Goal: Book appointment/travel/reservation

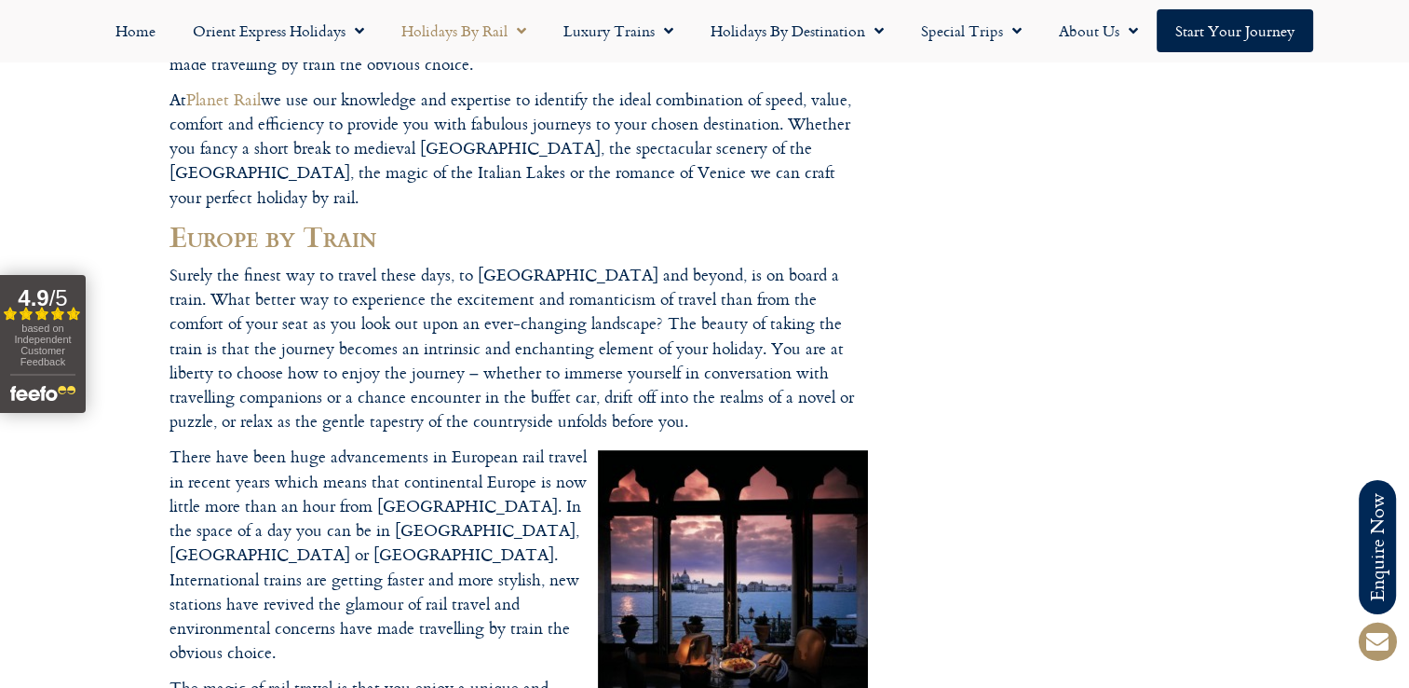
scroll to position [71, 0]
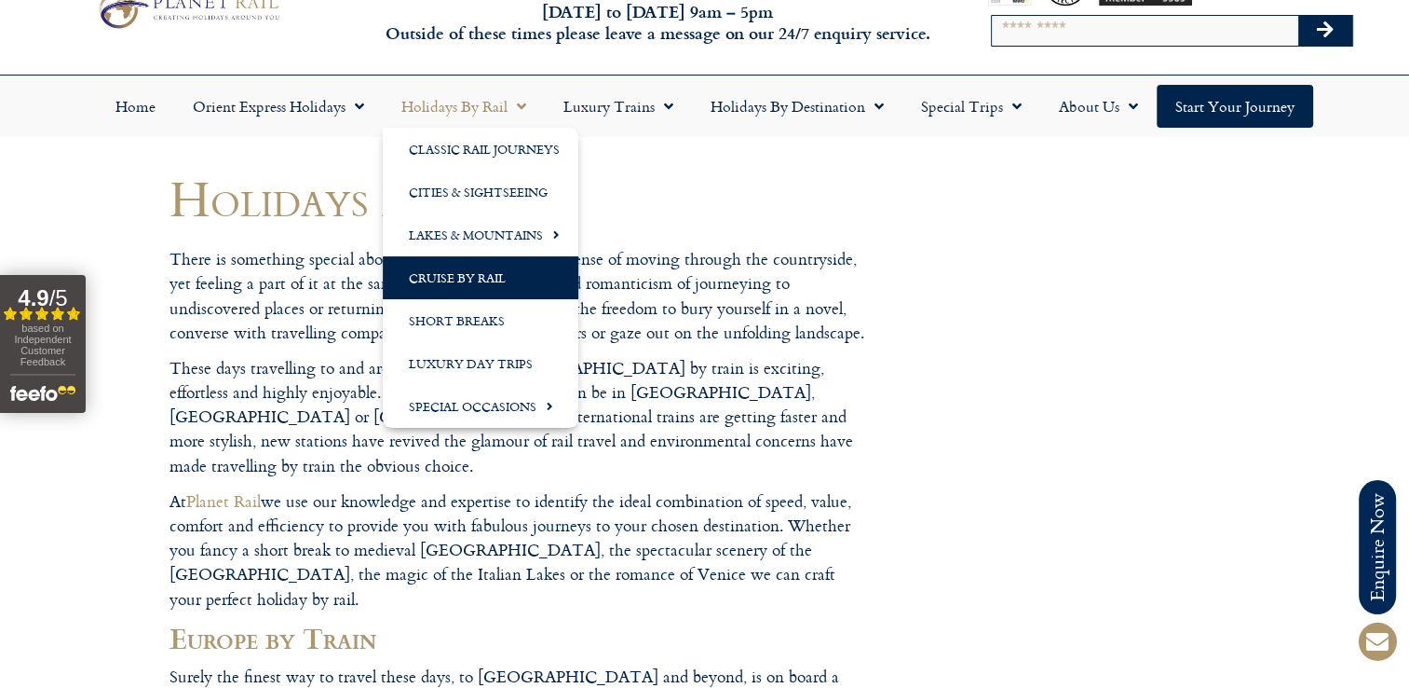
click at [472, 271] on link "Cruise by Rail" at bounding box center [481, 277] width 196 height 43
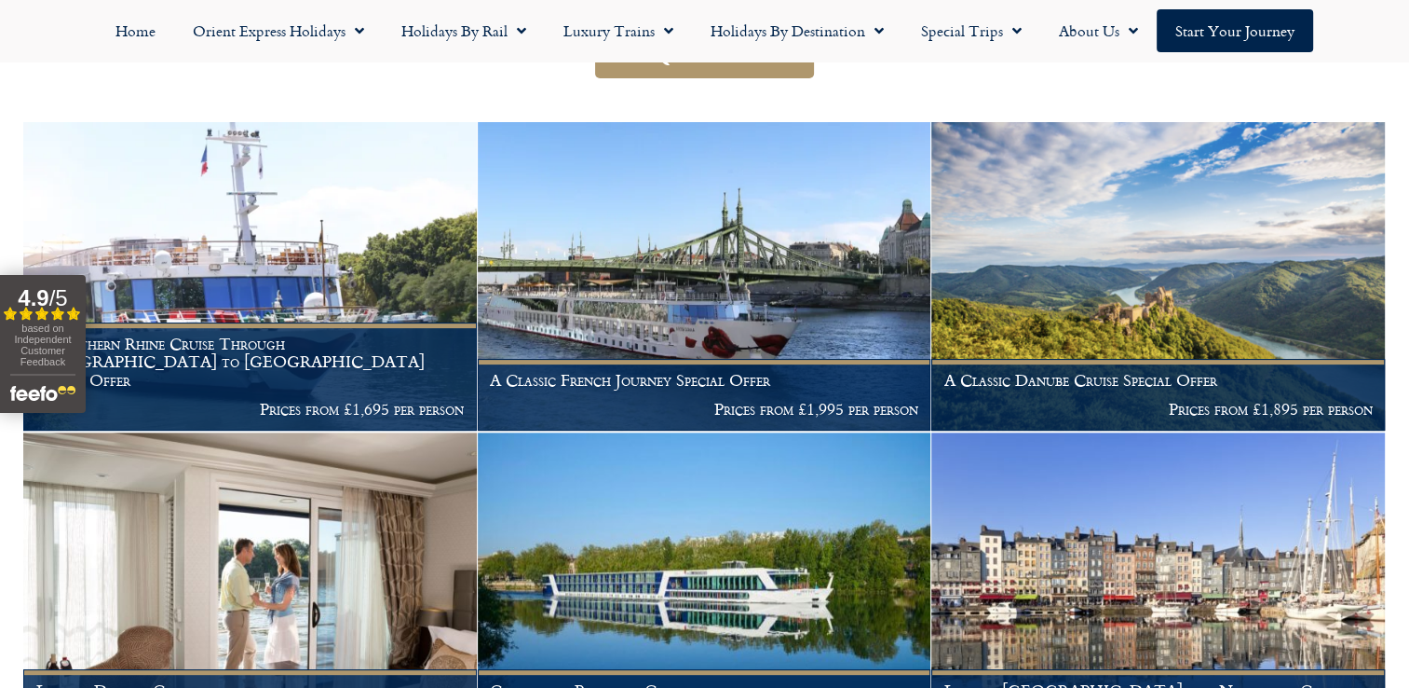
scroll to position [384, 0]
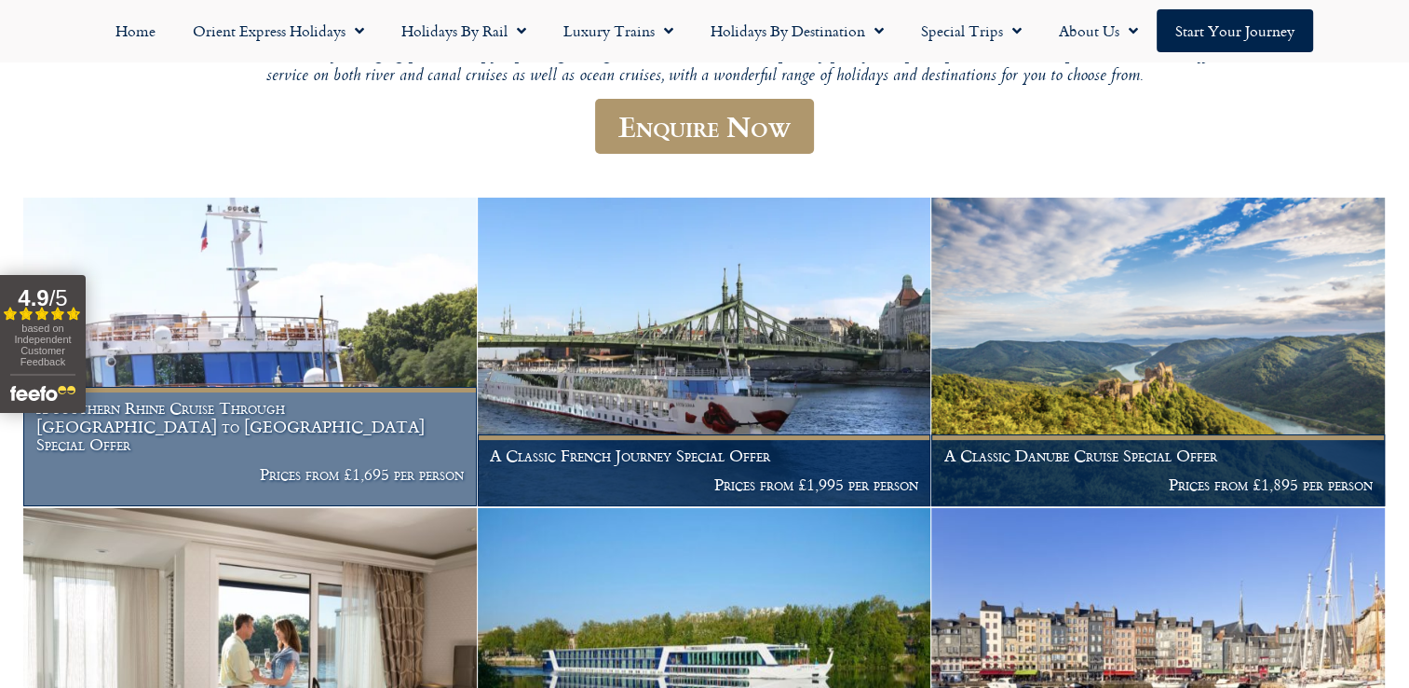
click at [220, 433] on h1 "A Southern Rhine Cruise Through Germany to Switzerland Special Offer" at bounding box center [250, 426] width 429 height 55
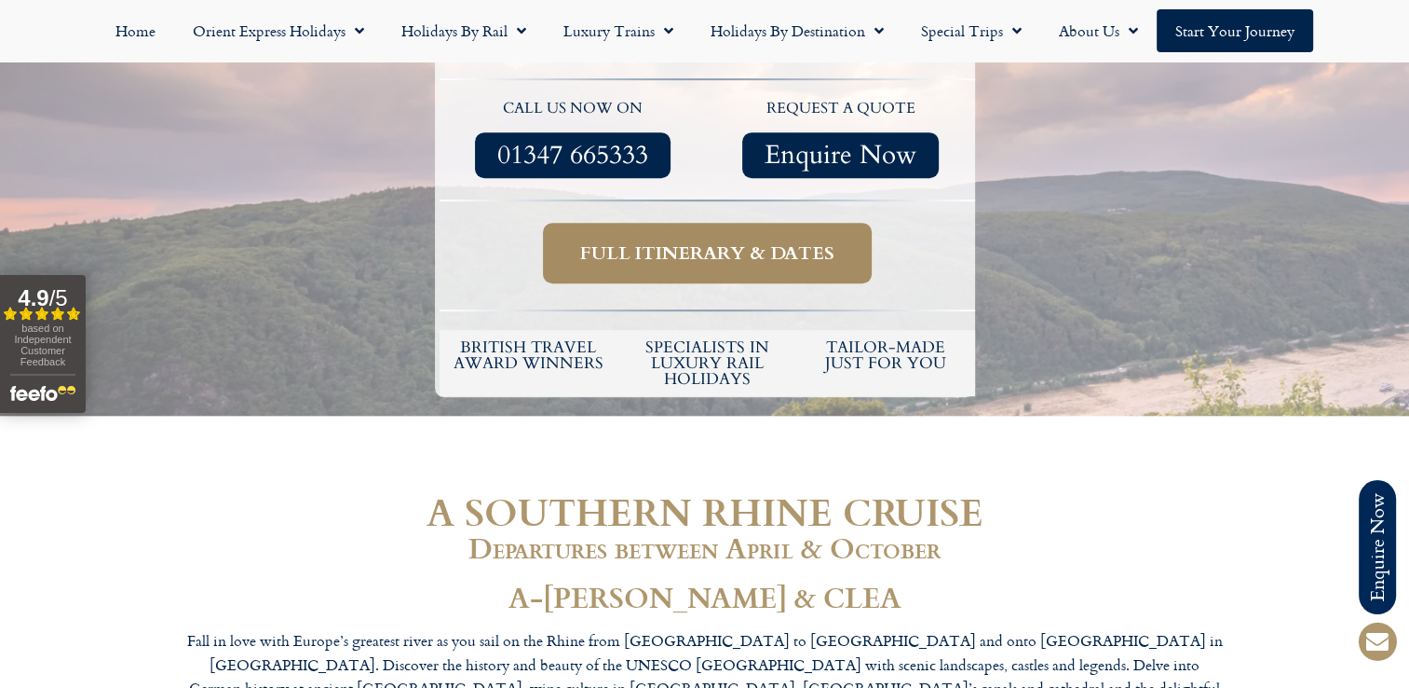
scroll to position [894, 0]
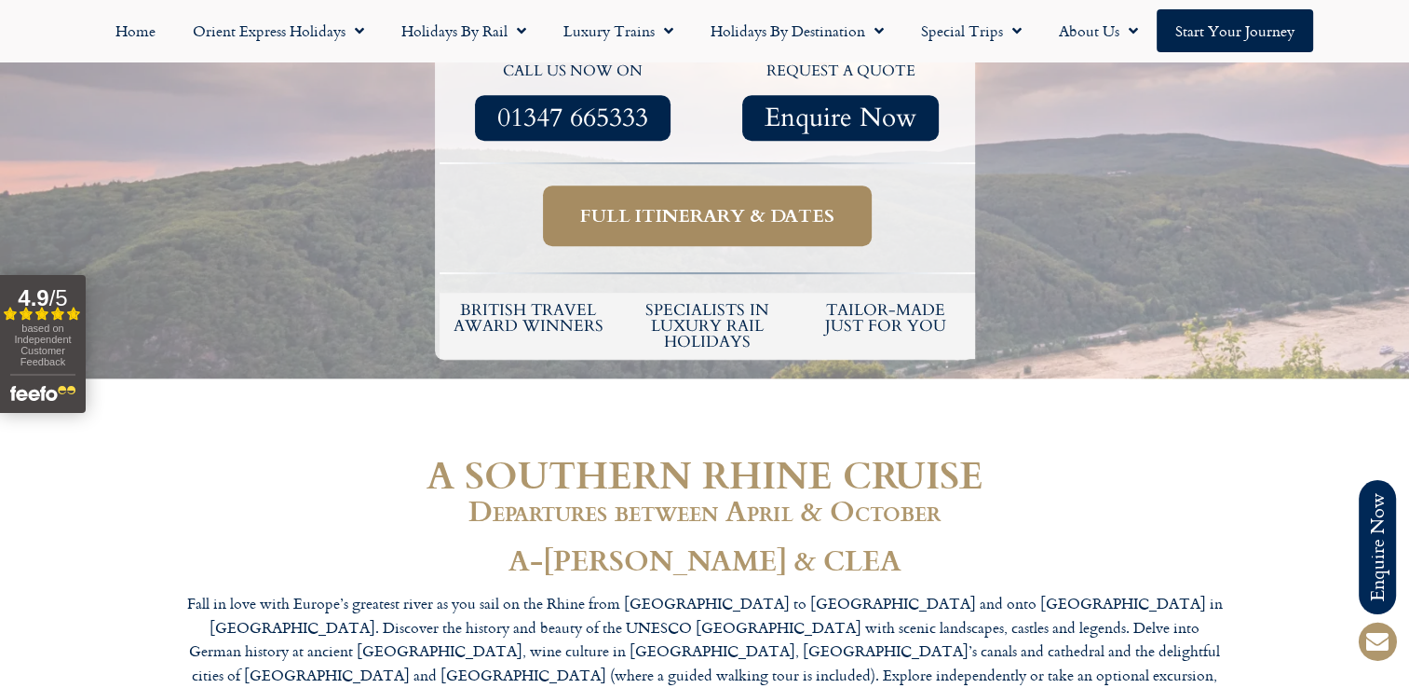
click at [660, 204] on span "Full itinerary & dates" at bounding box center [707, 215] width 254 height 23
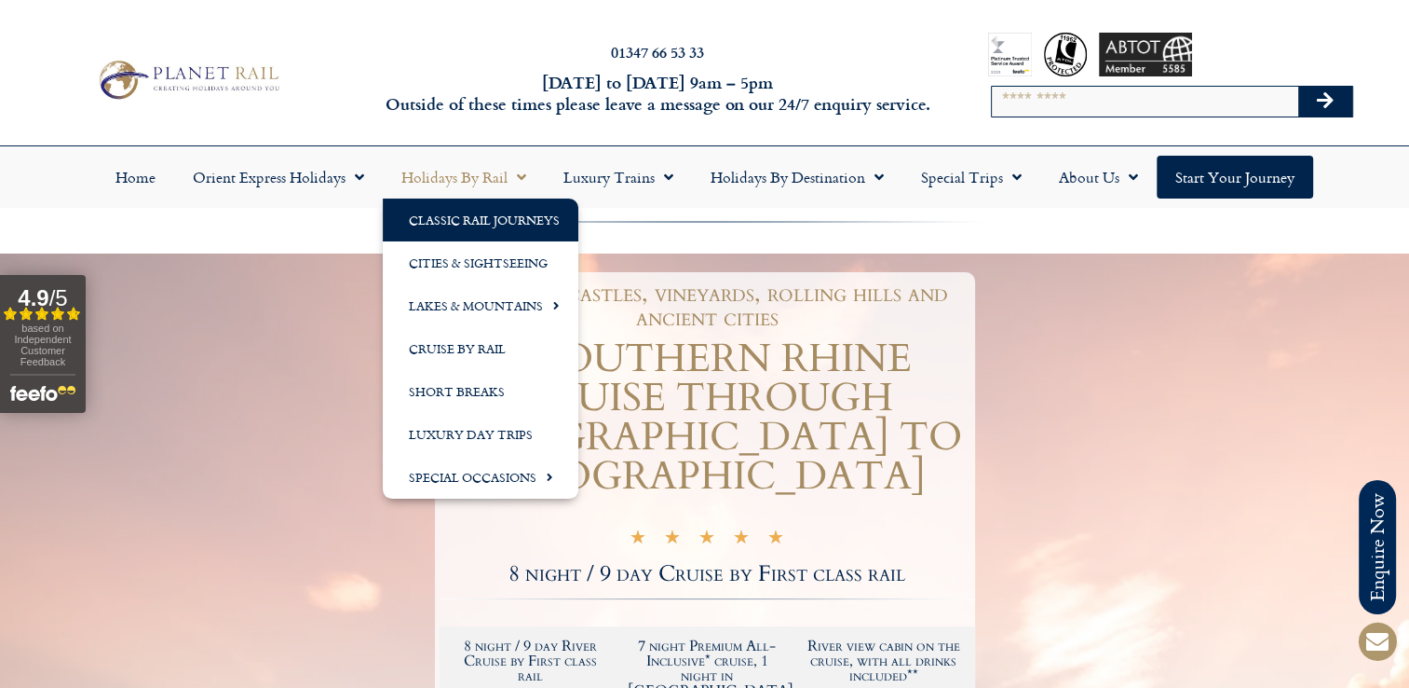
click at [483, 214] on link "Classic Rail Journeys" at bounding box center [481, 219] width 196 height 43
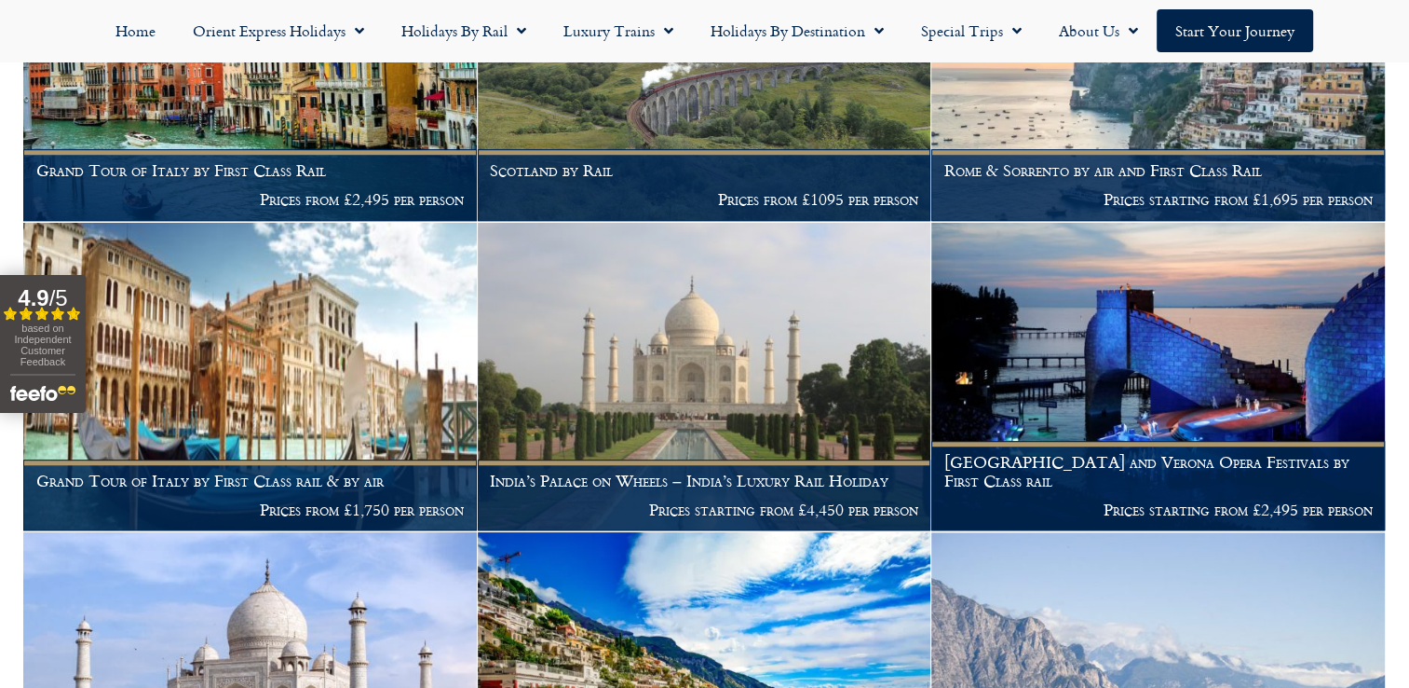
scroll to position [1552, 0]
